Goal: Task Accomplishment & Management: Use online tool/utility

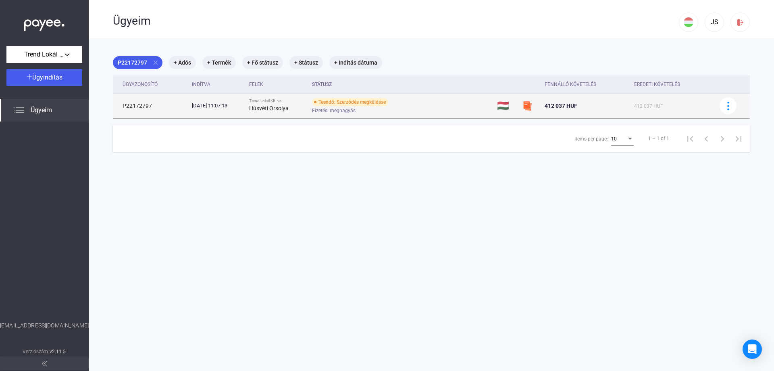
click at [352, 104] on div "Teendő: Szerződés megküldése" at bounding box center [350, 102] width 76 height 8
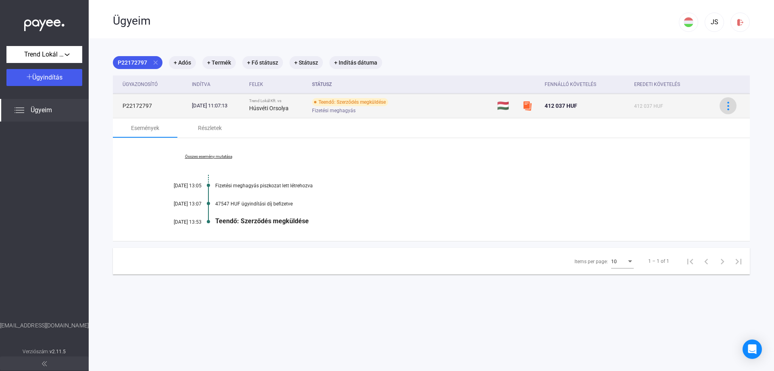
click at [724, 104] on img at bounding box center [728, 106] width 8 height 8
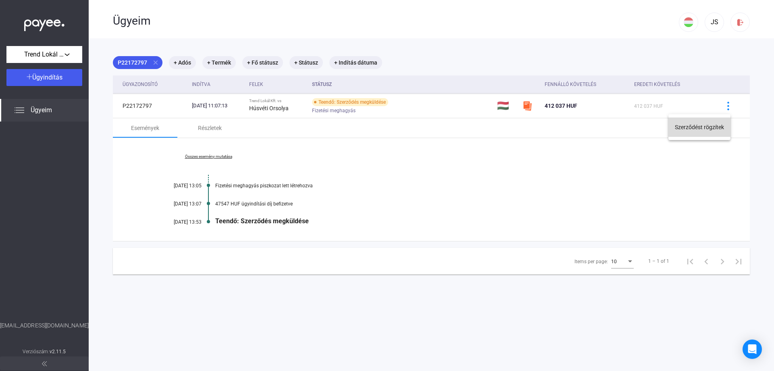
click at [701, 127] on button "Szerződést rögzítek" at bounding box center [699, 126] width 62 height 19
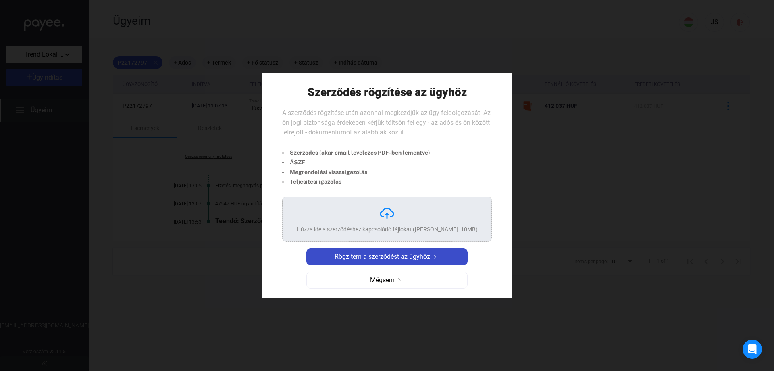
click at [391, 257] on span "Rögzítem a szerződést az ügyhöz" at bounding box center [383, 257] width 96 height 10
click at [378, 221] on div "Húzza ide a szerződéshez kapcsolódó fájlokat ([PERSON_NAME]. 10MB)" at bounding box center [387, 219] width 181 height 28
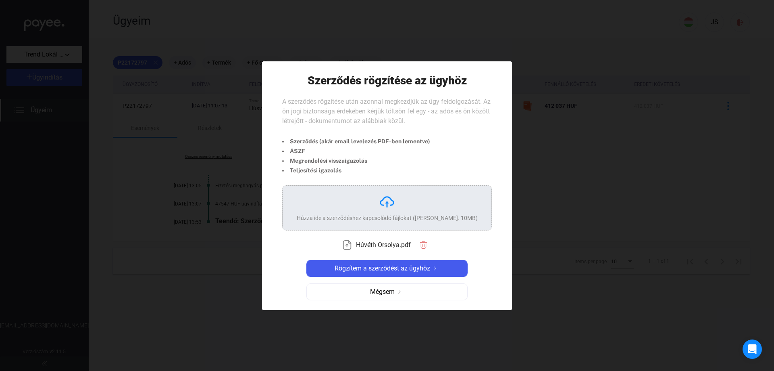
click at [594, 245] on div at bounding box center [387, 185] width 774 height 371
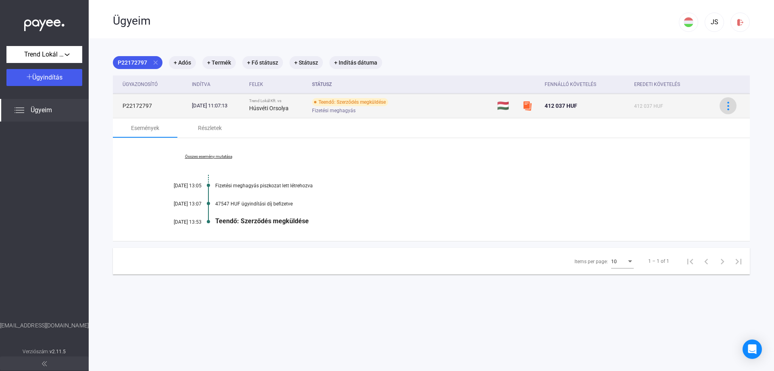
click at [724, 104] on img at bounding box center [728, 106] width 8 height 8
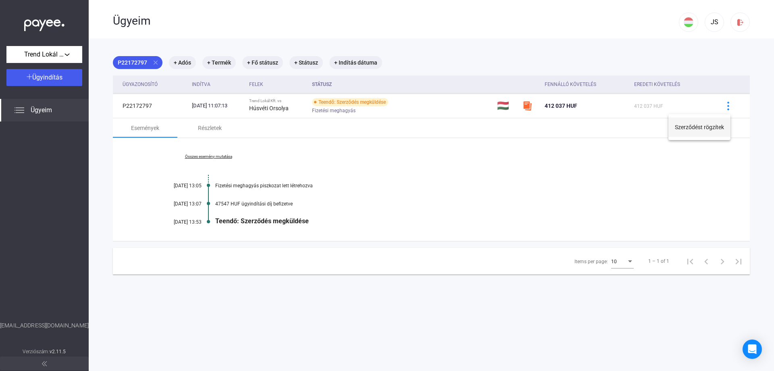
click at [715, 128] on button "Szerződést rögzítek" at bounding box center [699, 126] width 62 height 19
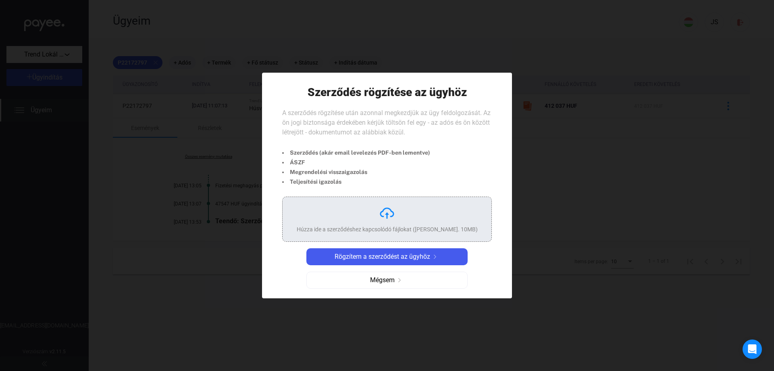
click at [381, 221] on img at bounding box center [387, 213] width 16 height 16
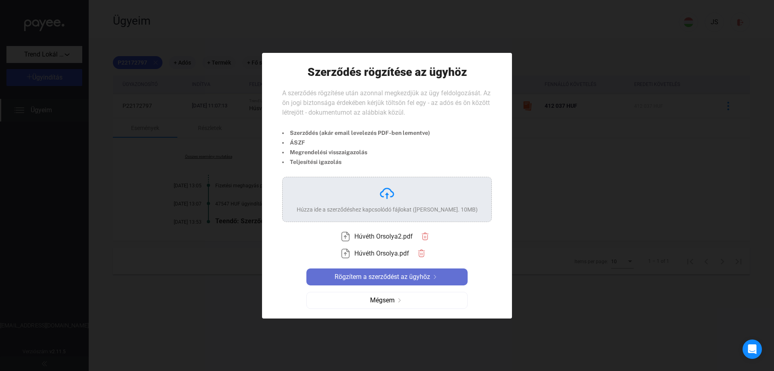
click at [408, 277] on span "Rögzítem a szerződést az ügyhöz" at bounding box center [383, 277] width 96 height 10
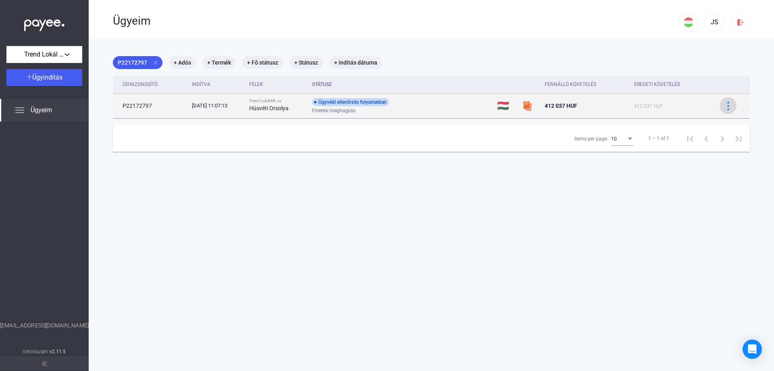
click at [724, 104] on img at bounding box center [728, 106] width 8 height 8
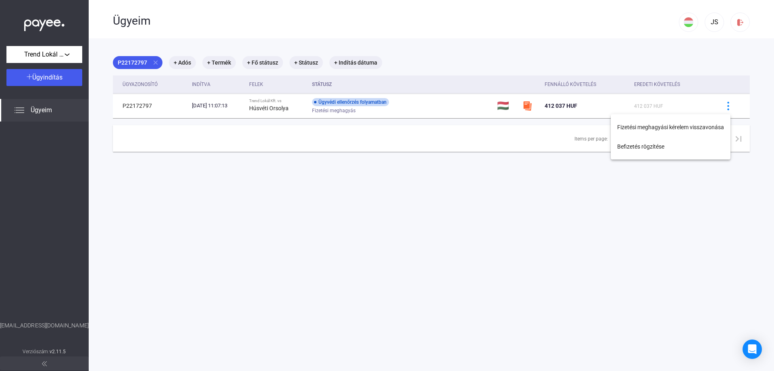
click at [710, 177] on div at bounding box center [387, 185] width 774 height 371
